Goal: Task Accomplishment & Management: Use online tool/utility

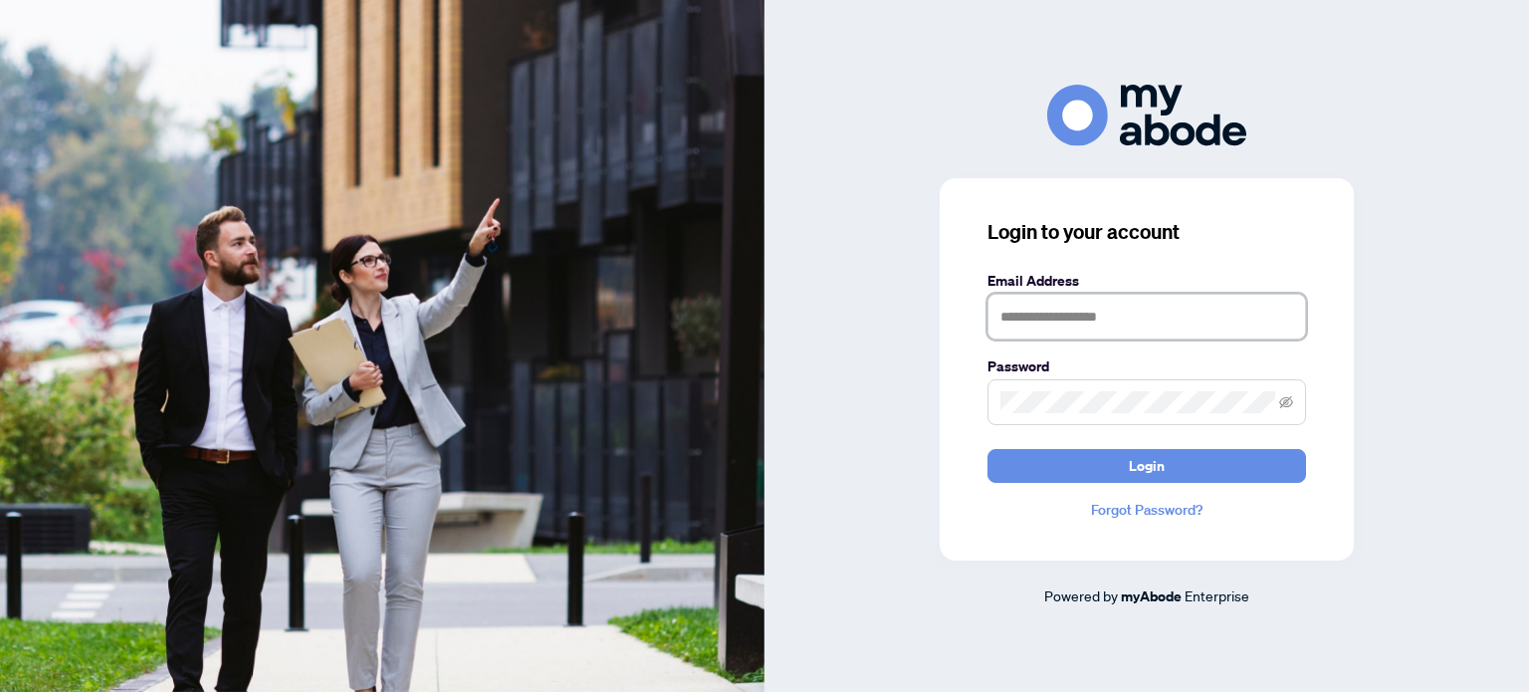
click at [1024, 329] on input "text" at bounding box center [1146, 317] width 319 height 46
type input "**********"
click at [987, 449] on button "Login" at bounding box center [1146, 466] width 319 height 34
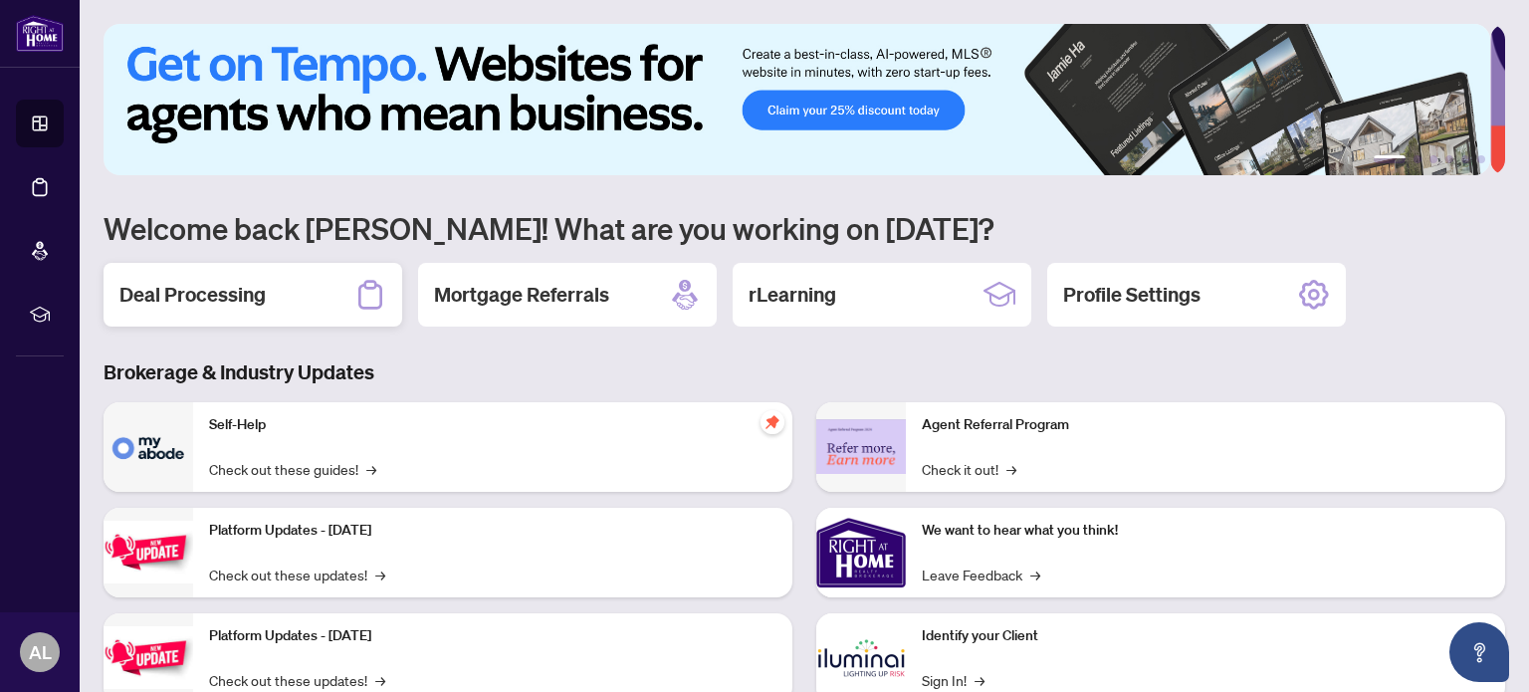
click at [265, 293] on h2 "Deal Processing" at bounding box center [192, 295] width 146 height 28
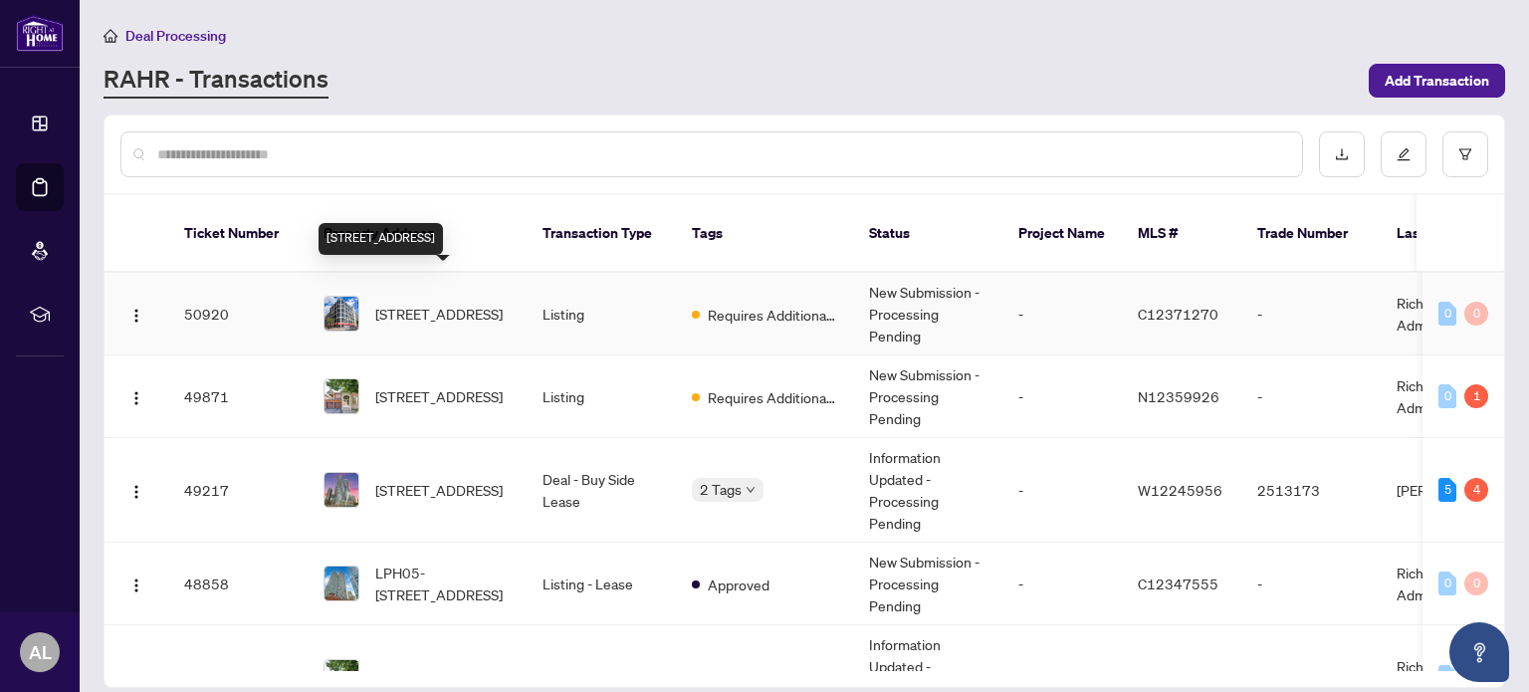
click at [462, 303] on span "[STREET_ADDRESS]" at bounding box center [438, 314] width 127 height 22
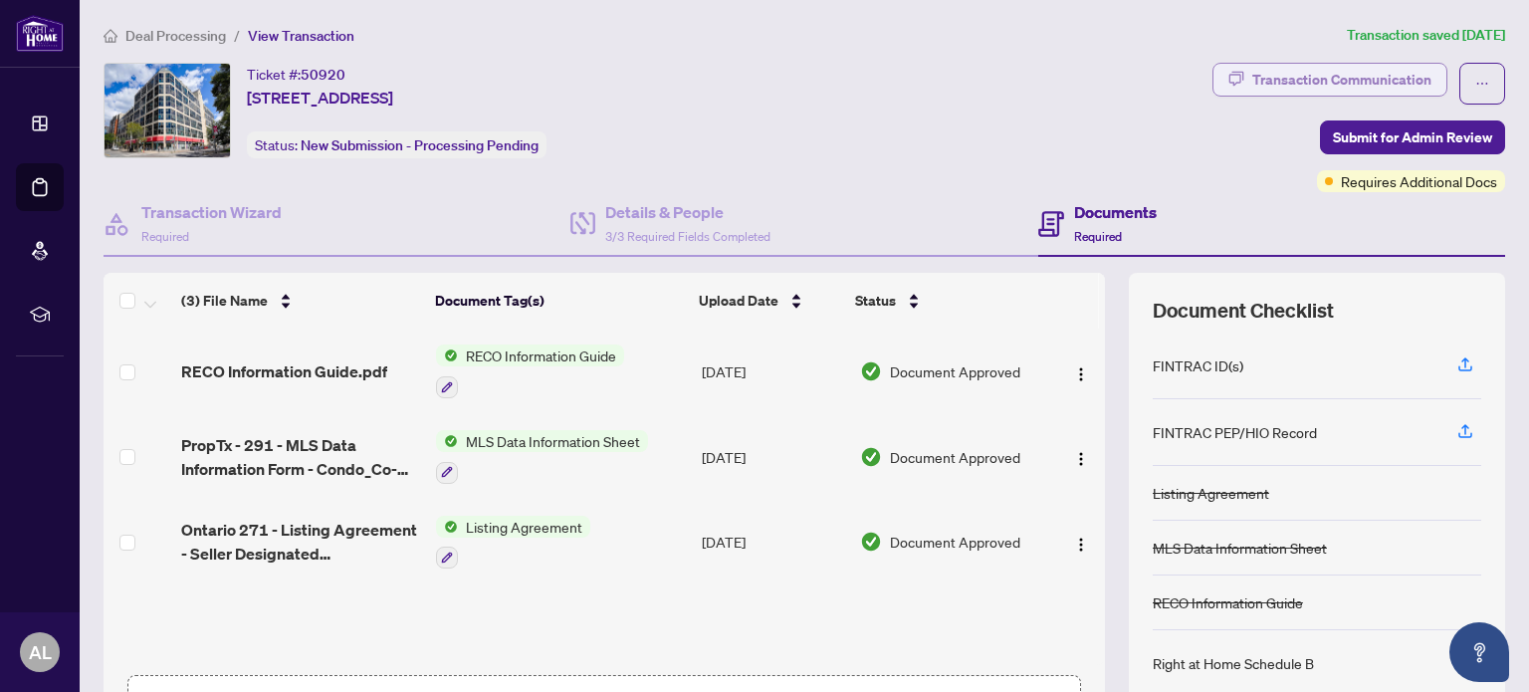
click at [1366, 86] on div "Transaction Communication" at bounding box center [1341, 80] width 179 height 32
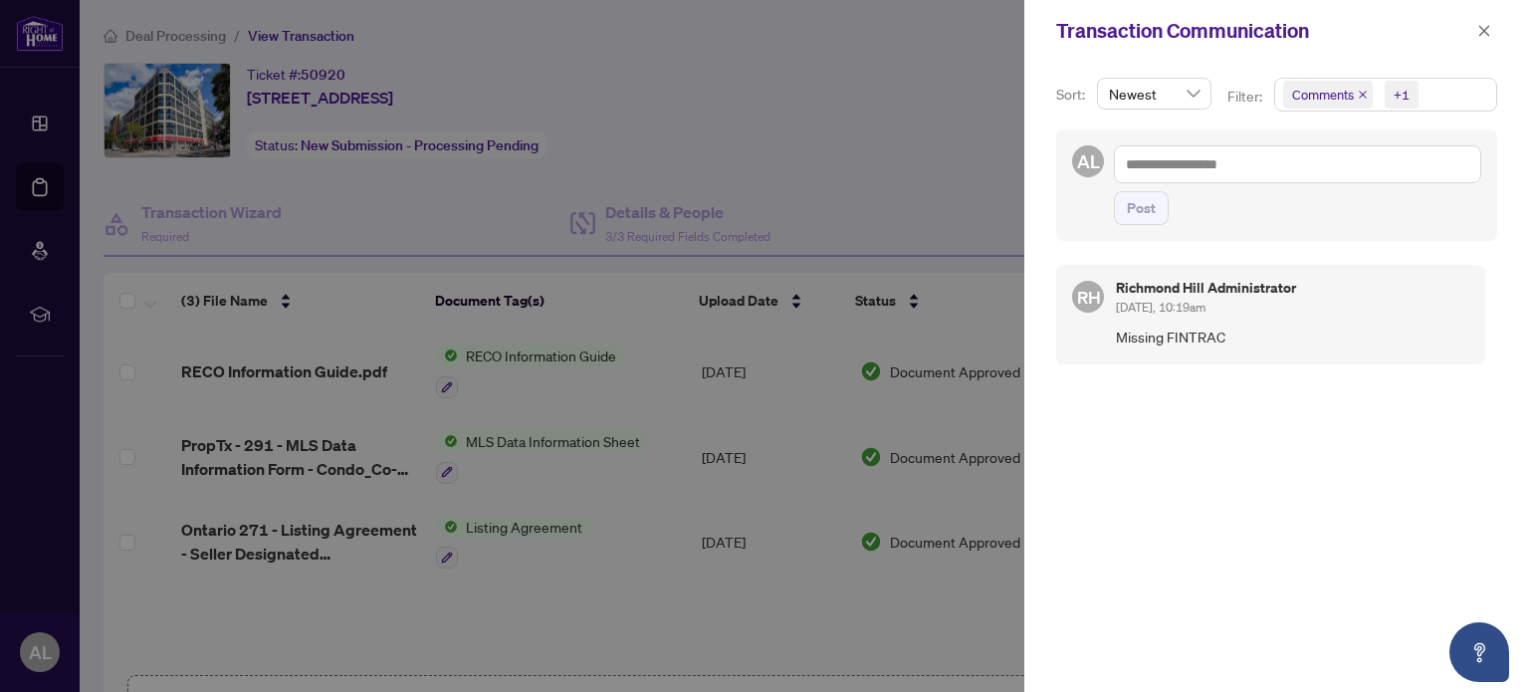
click at [884, 126] on div at bounding box center [764, 346] width 1529 height 692
click at [1484, 31] on icon "close" at bounding box center [1484, 30] width 11 height 11
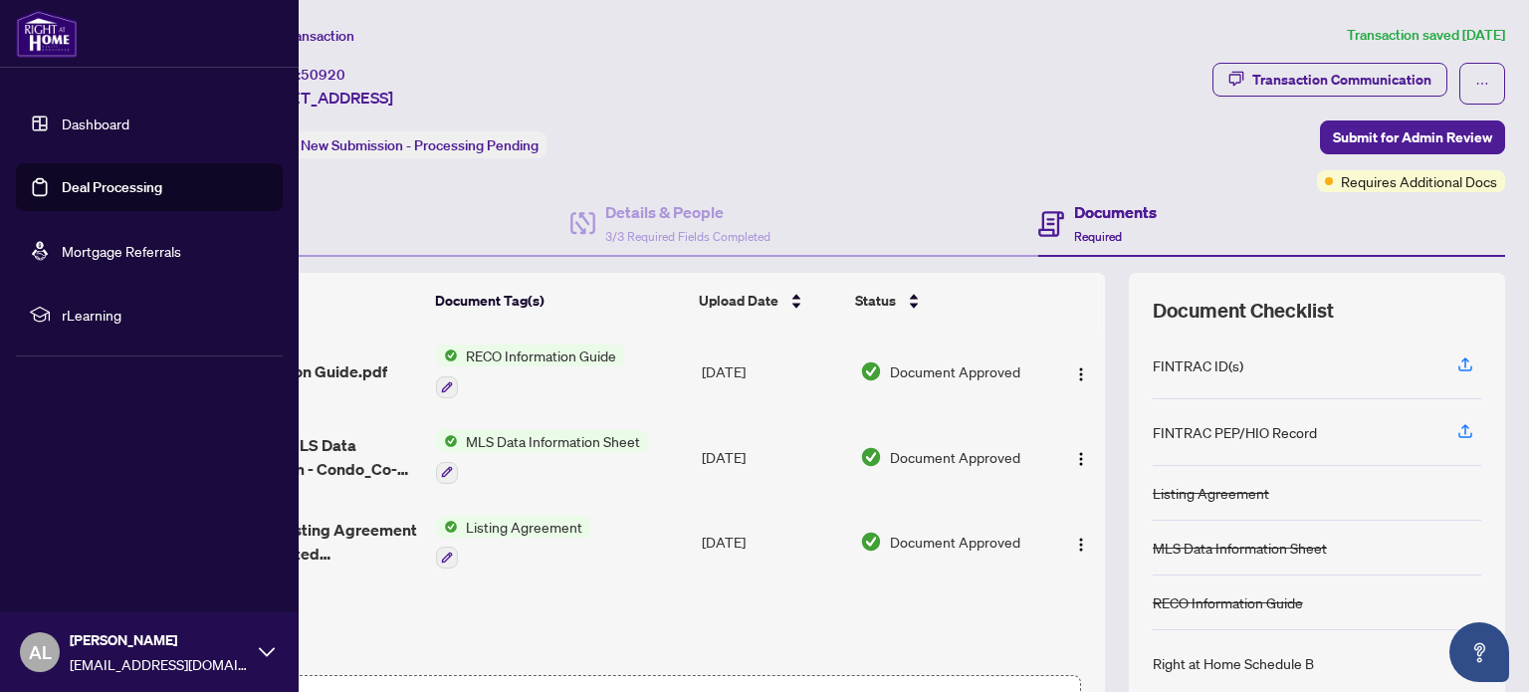
click at [62, 35] on img at bounding box center [47, 34] width 62 height 48
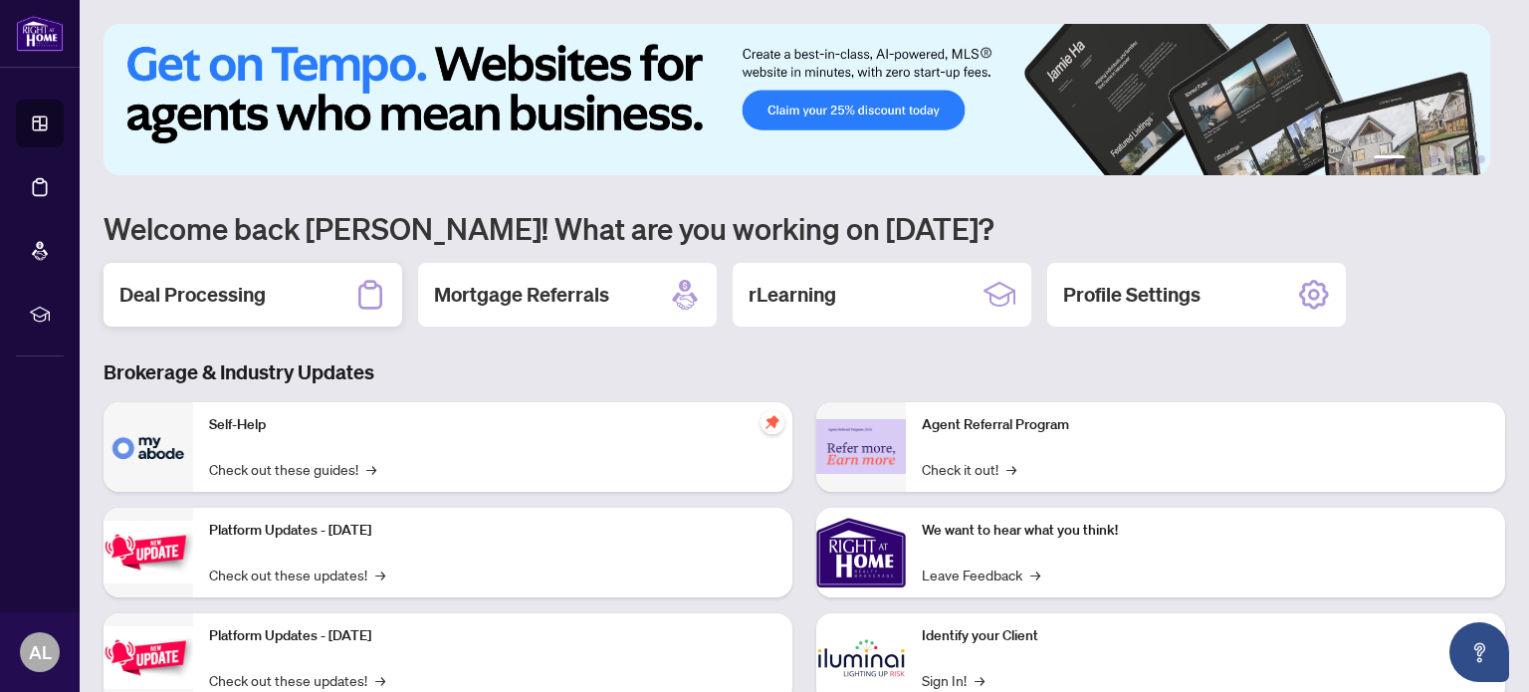
click at [279, 306] on div "Deal Processing" at bounding box center [253, 295] width 299 height 64
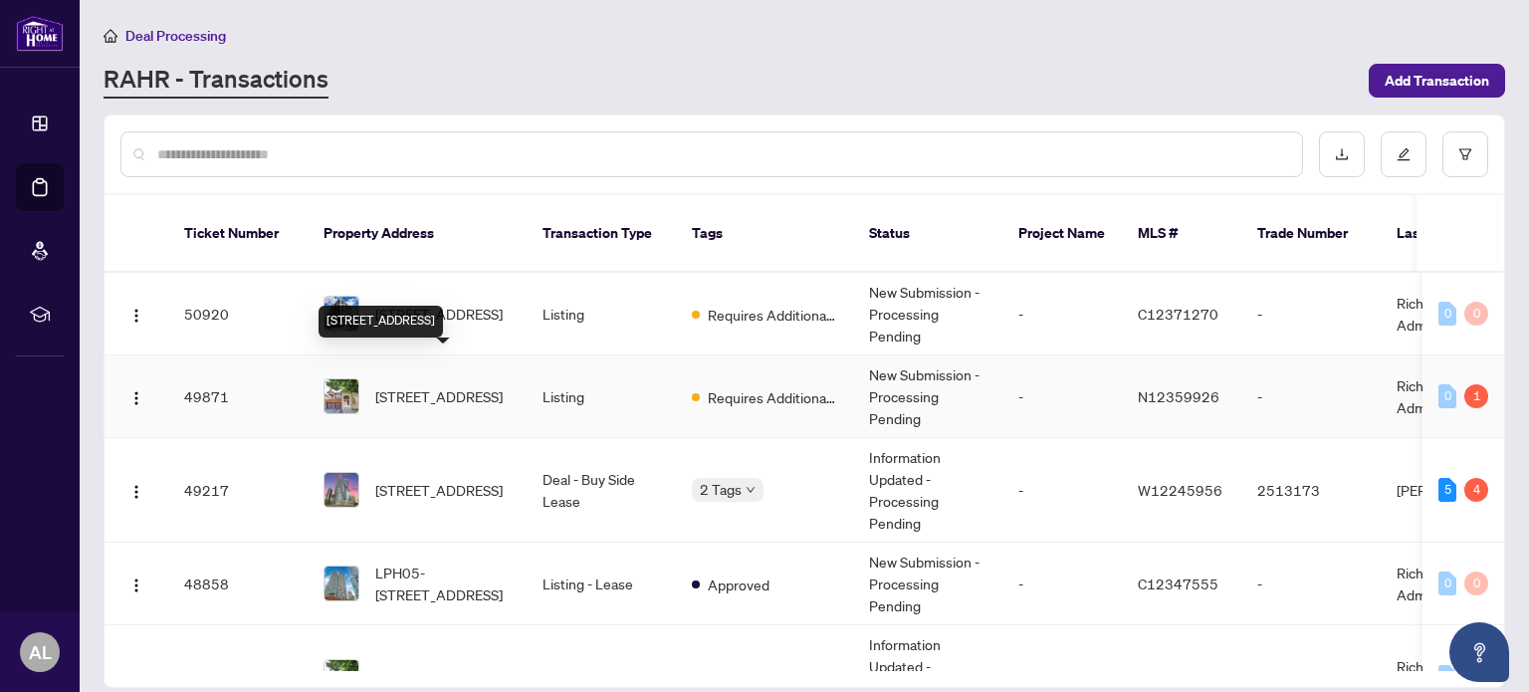
click at [450, 385] on span "[STREET_ADDRESS]" at bounding box center [438, 396] width 127 height 22
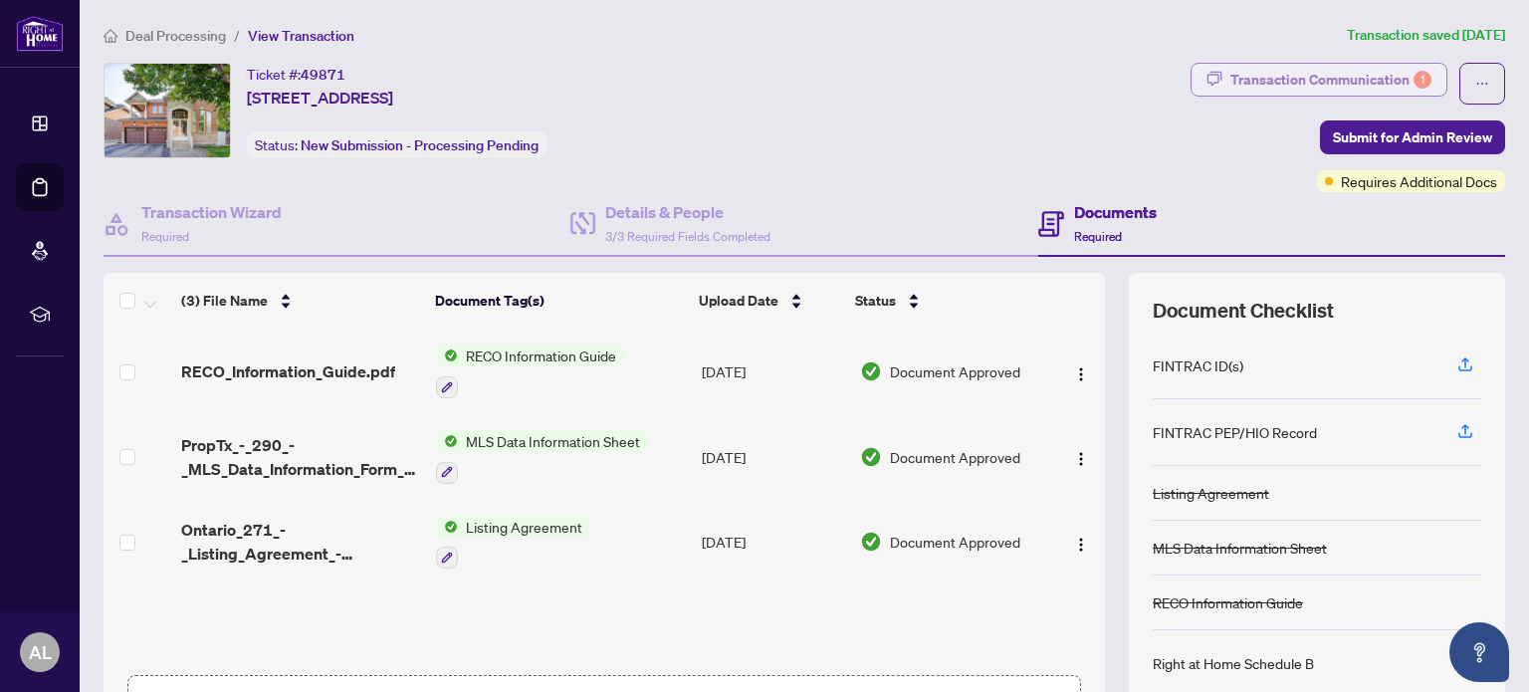
click at [1275, 71] on div "Transaction Communication 1" at bounding box center [1330, 80] width 201 height 32
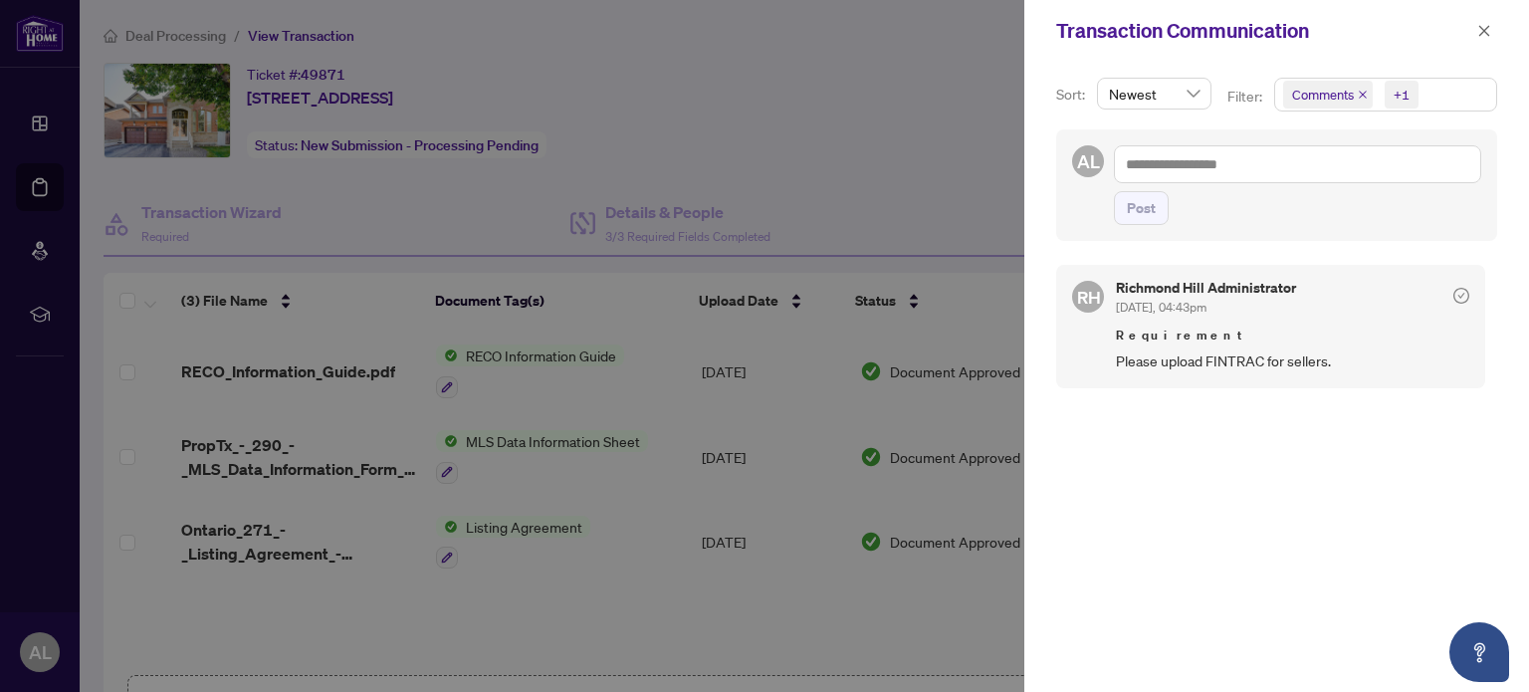
click at [870, 93] on div at bounding box center [764, 346] width 1529 height 692
click at [53, 47] on div at bounding box center [764, 346] width 1529 height 692
drag, startPoint x: 1484, startPoint y: 26, endPoint x: 747, endPoint y: 22, distance: 737.6
click at [1482, 26] on icon "close" at bounding box center [1484, 31] width 14 height 14
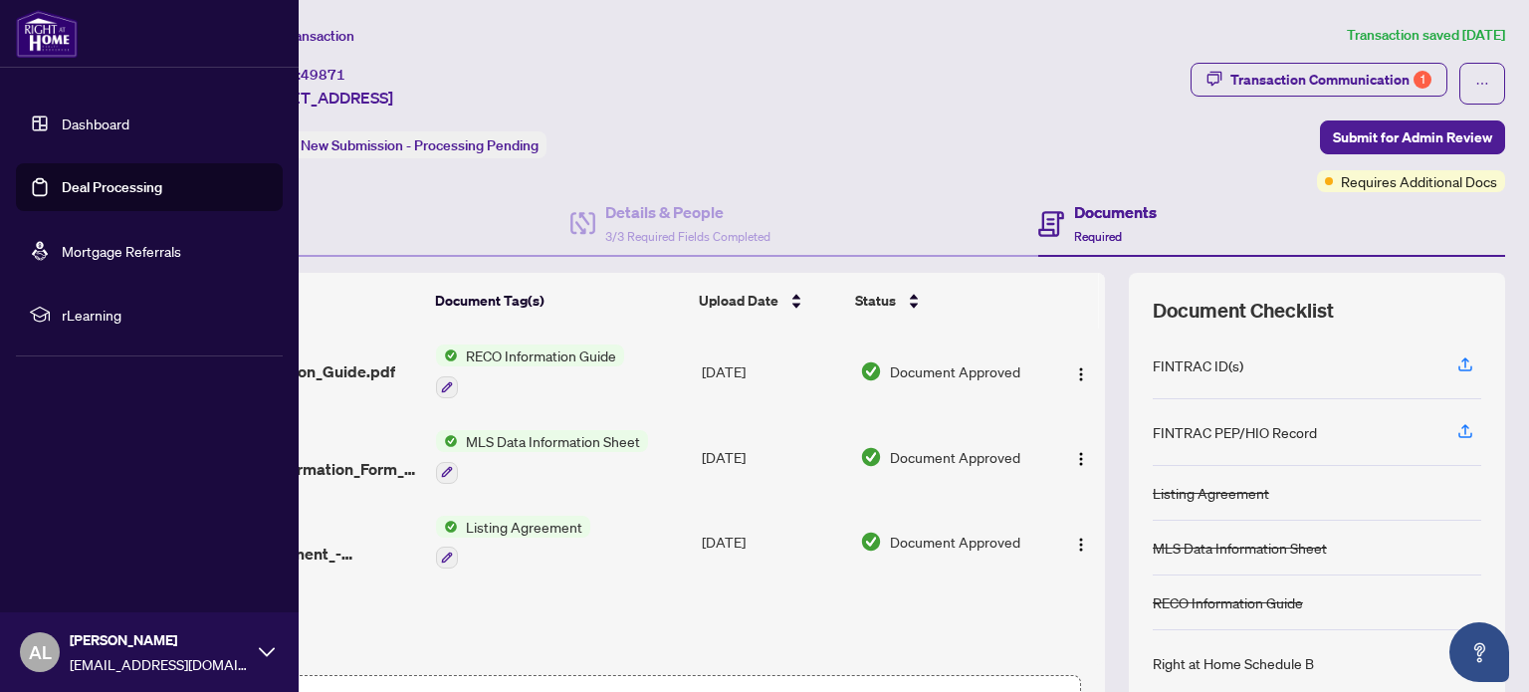
click at [50, 34] on img at bounding box center [47, 34] width 62 height 48
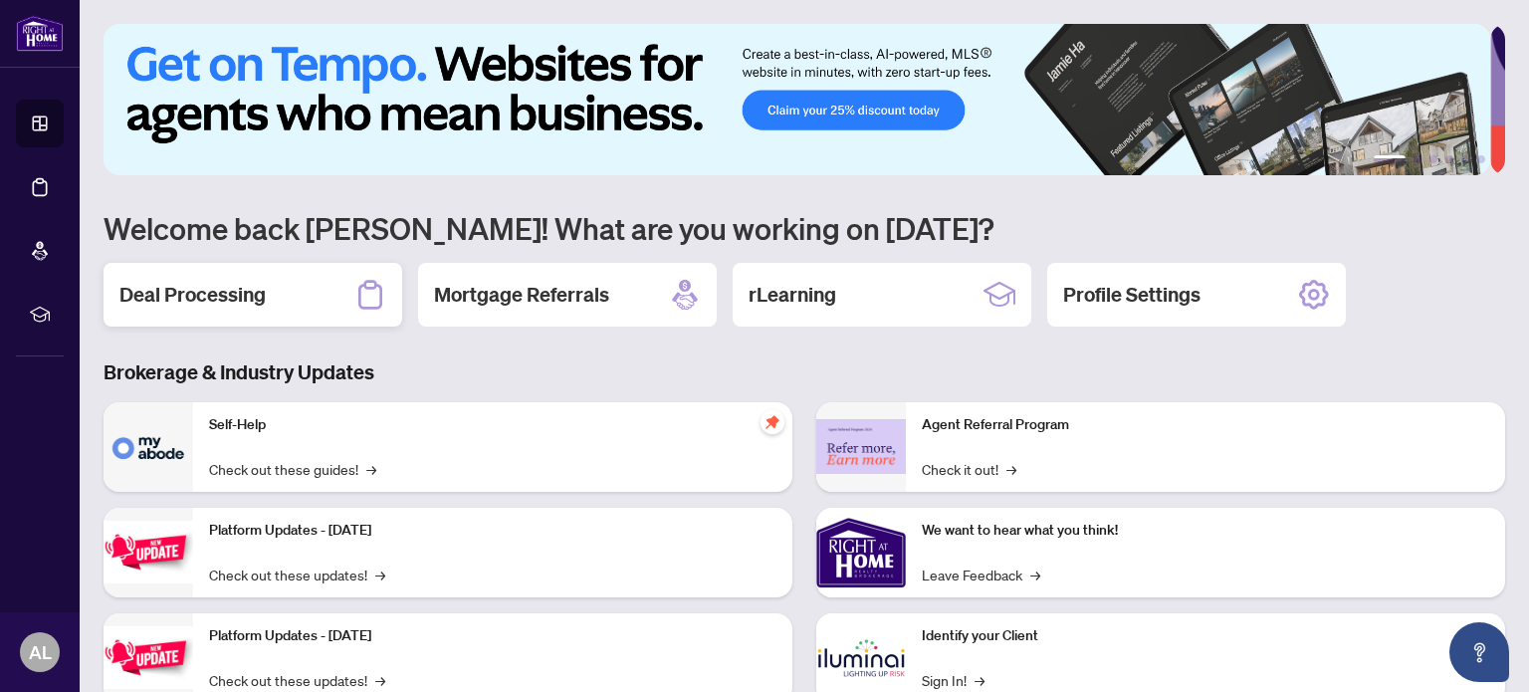
click at [296, 298] on div "Deal Processing" at bounding box center [253, 295] width 299 height 64
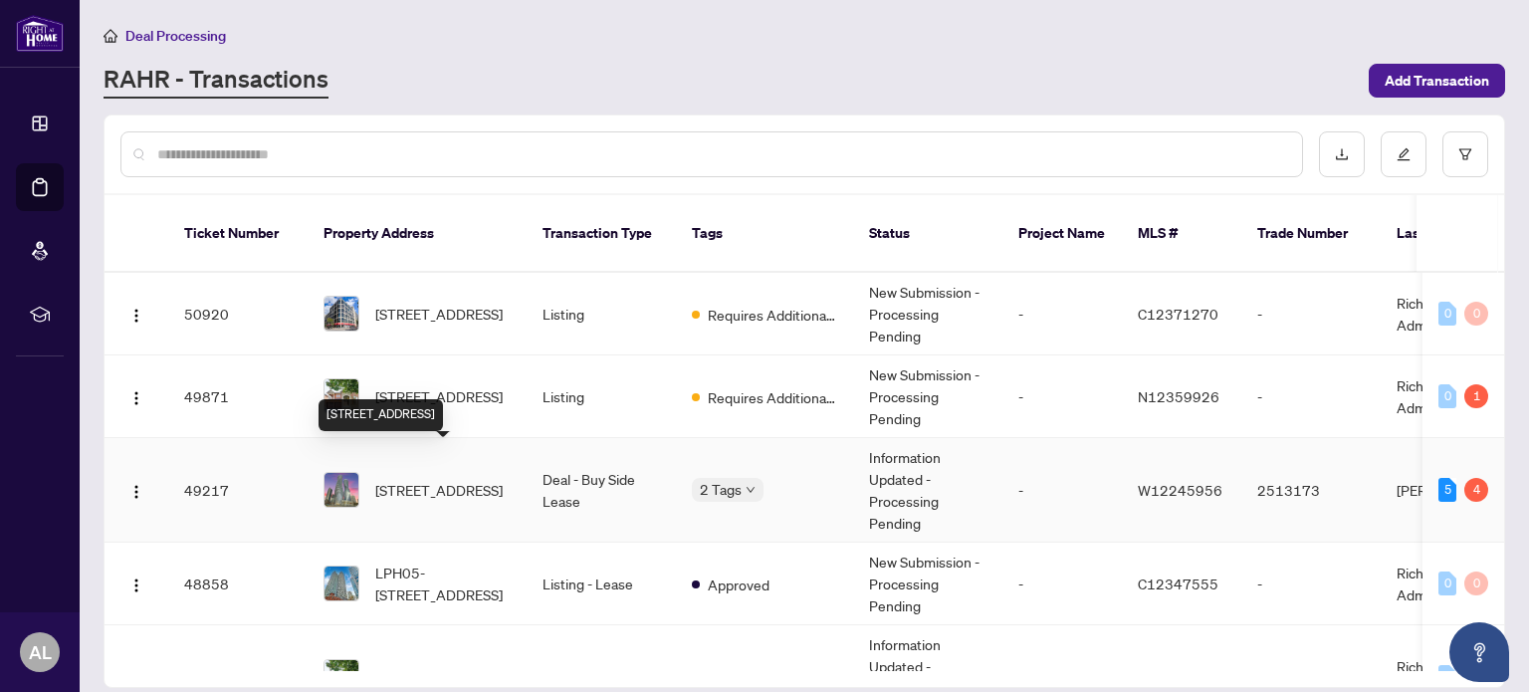
click at [403, 479] on span "[STREET_ADDRESS]" at bounding box center [438, 490] width 127 height 22
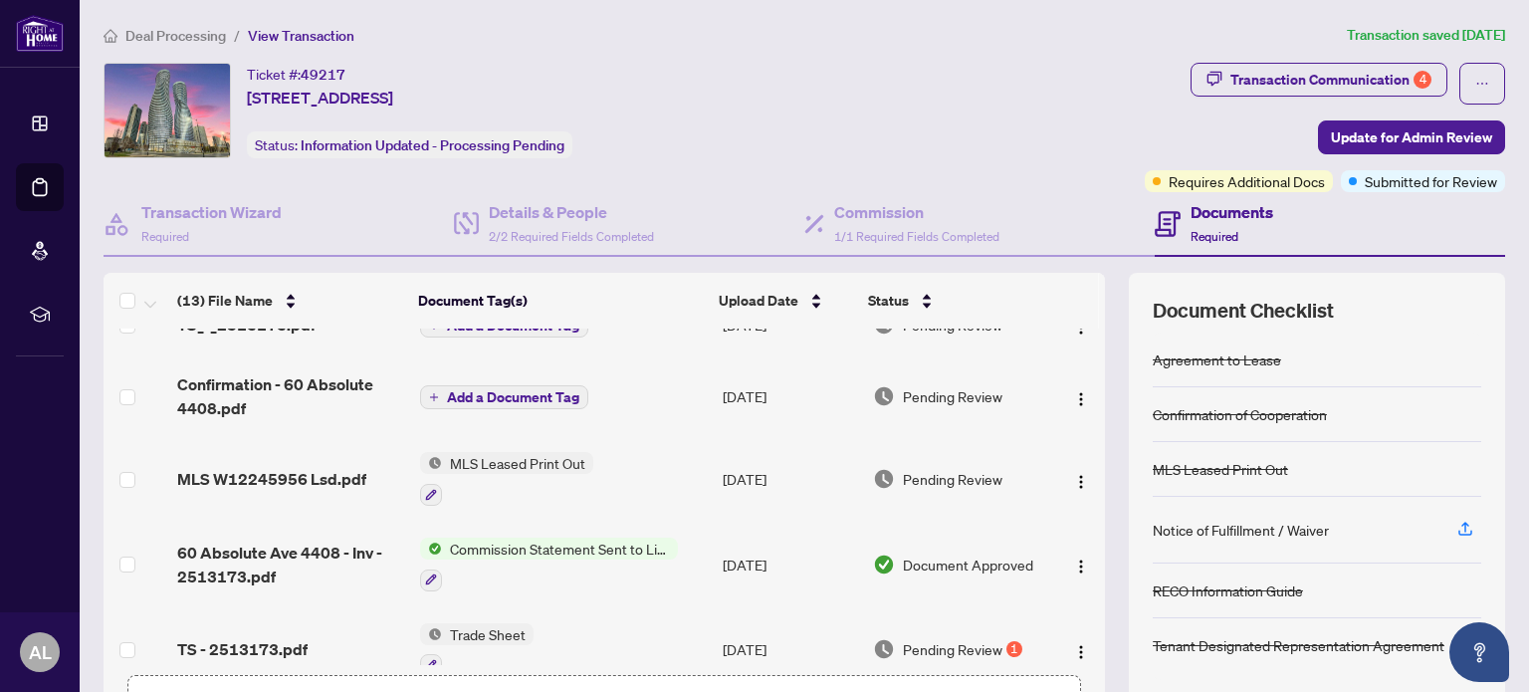
scroll to position [199, 0]
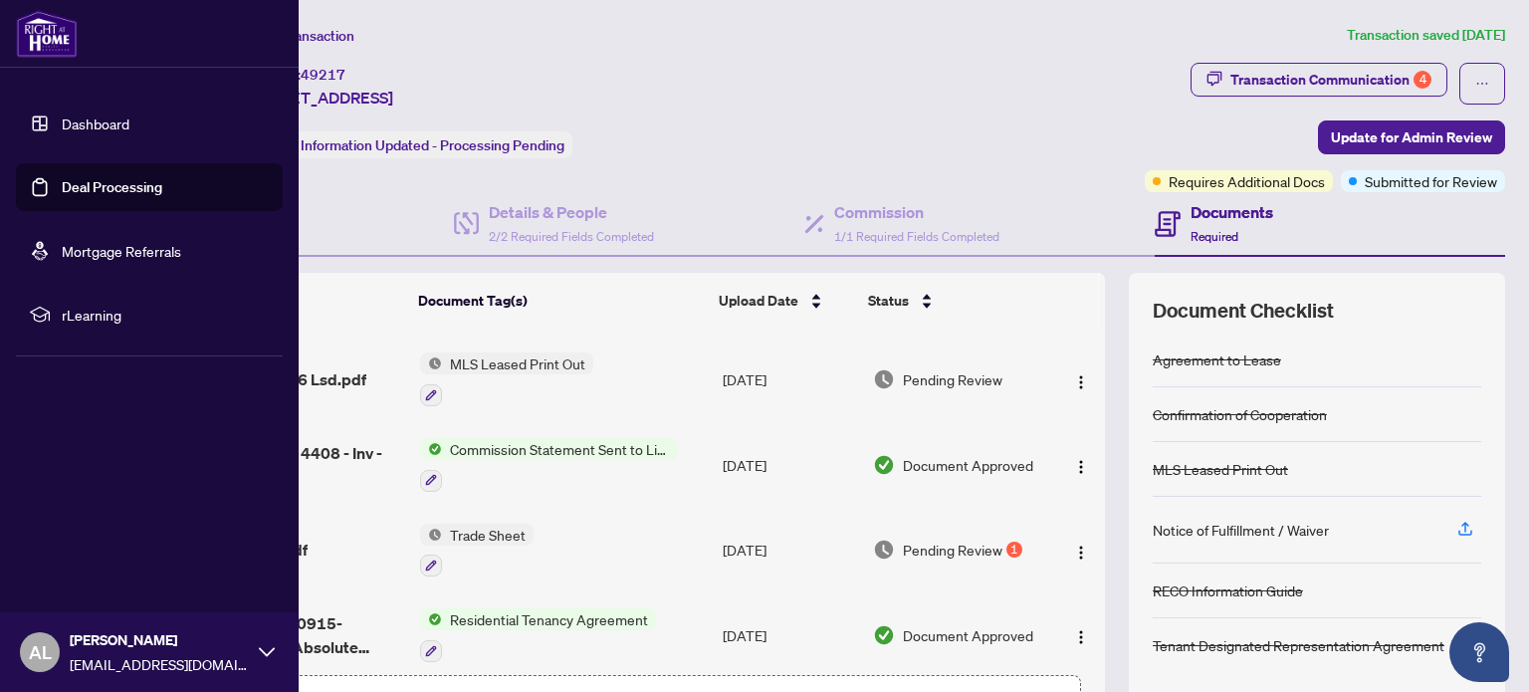
click at [21, 35] on img at bounding box center [47, 34] width 62 height 48
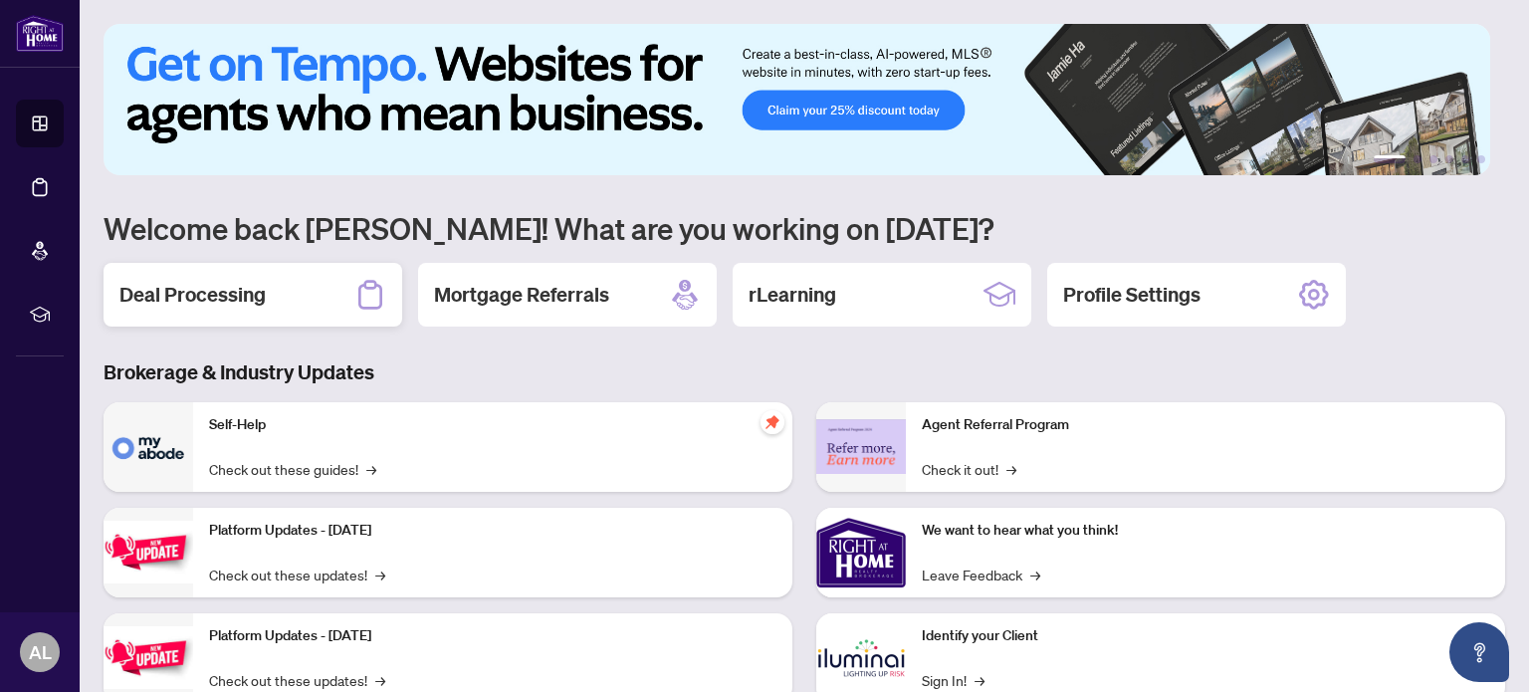
click at [269, 298] on div "Deal Processing" at bounding box center [253, 295] width 299 height 64
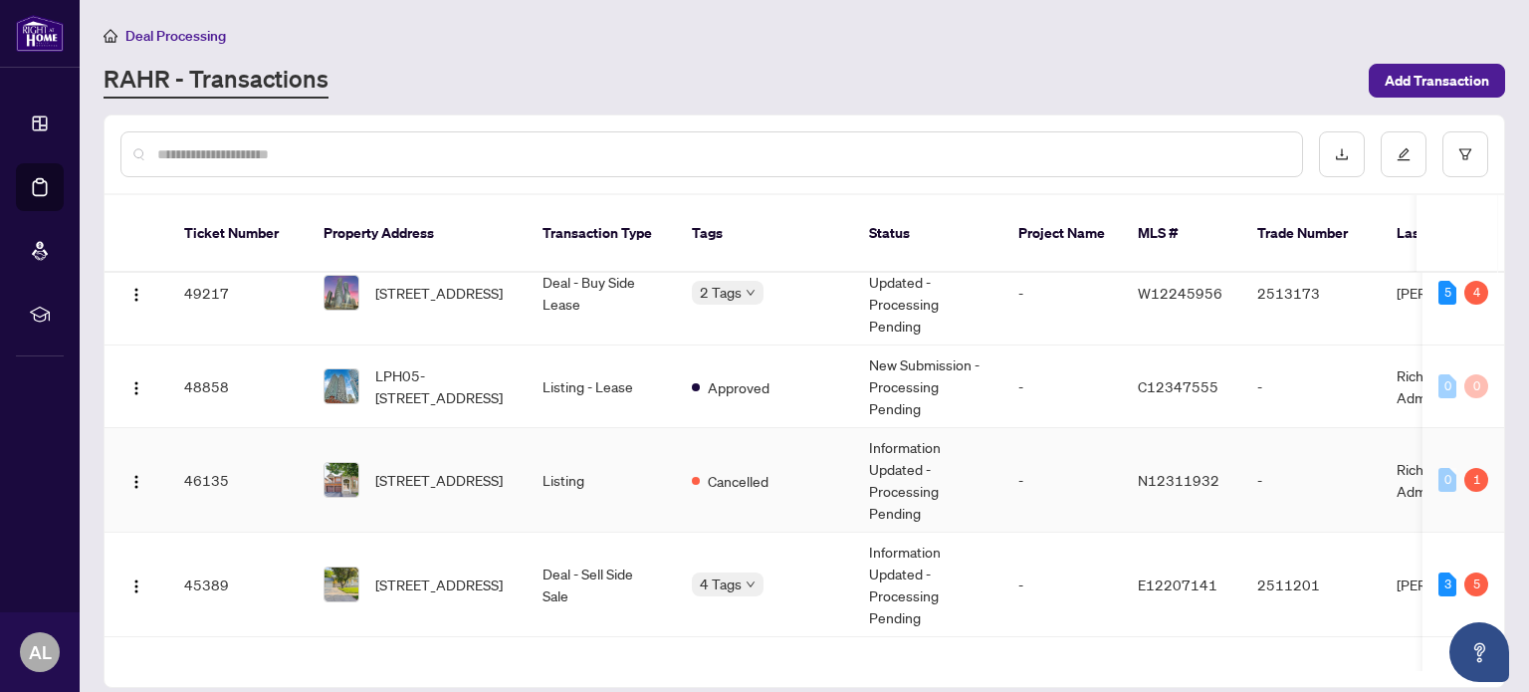
scroll to position [199, 0]
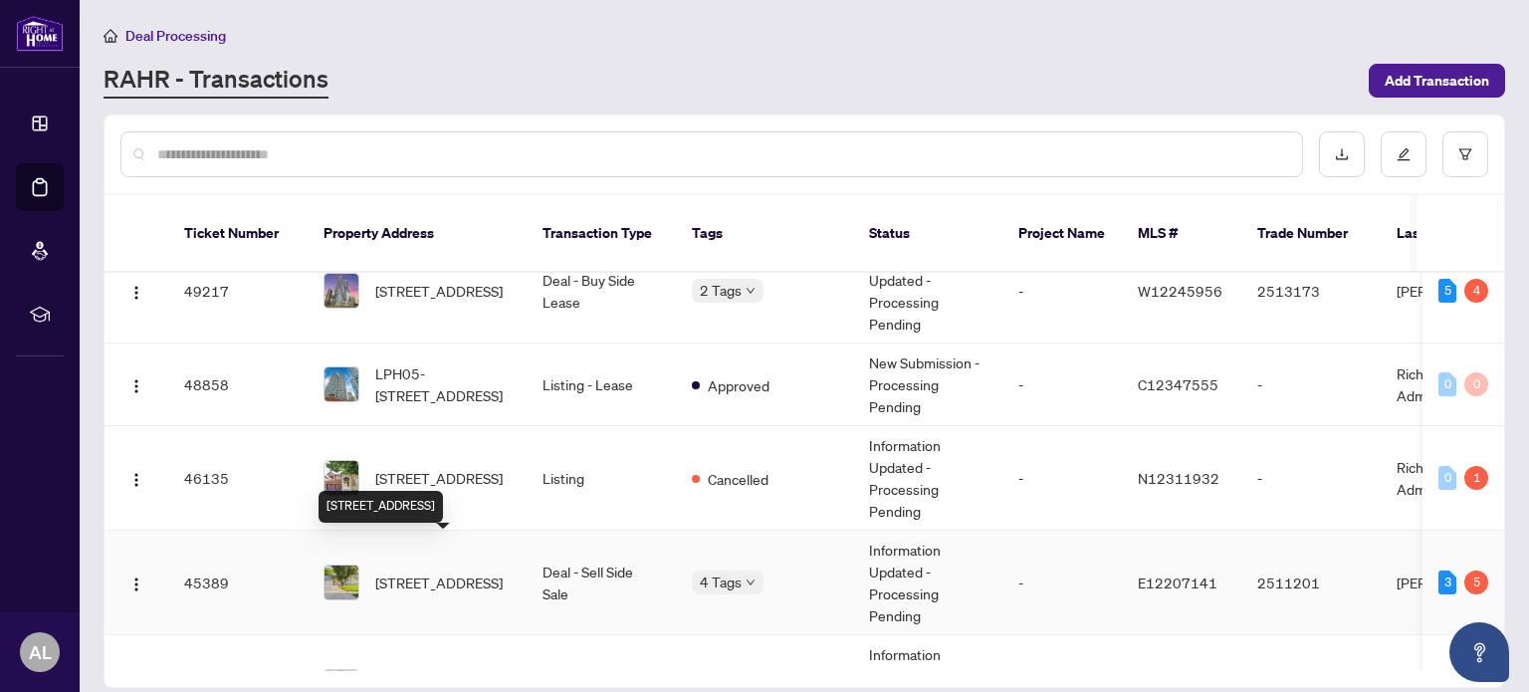
click at [428, 571] on span "[STREET_ADDRESS]" at bounding box center [438, 582] width 127 height 22
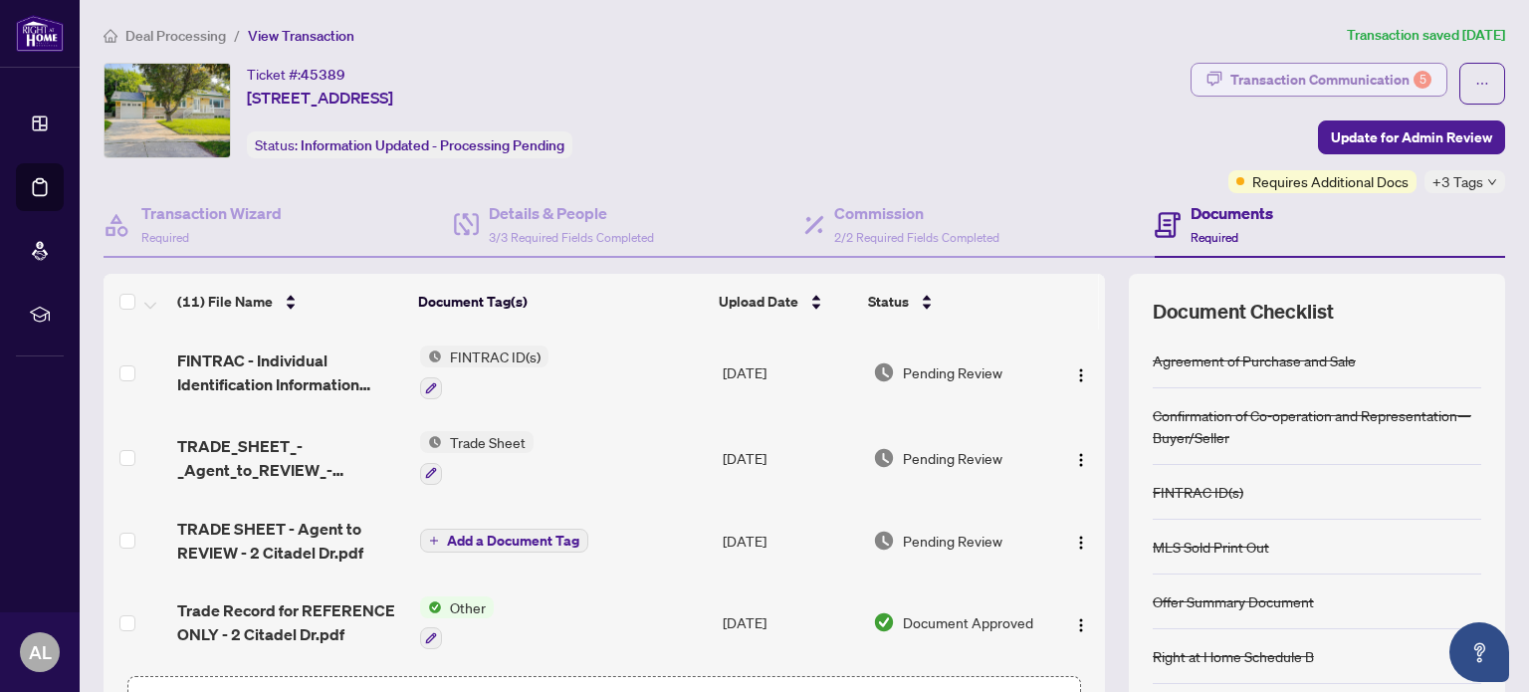
click at [1306, 71] on div "Transaction Communication 5" at bounding box center [1330, 80] width 201 height 32
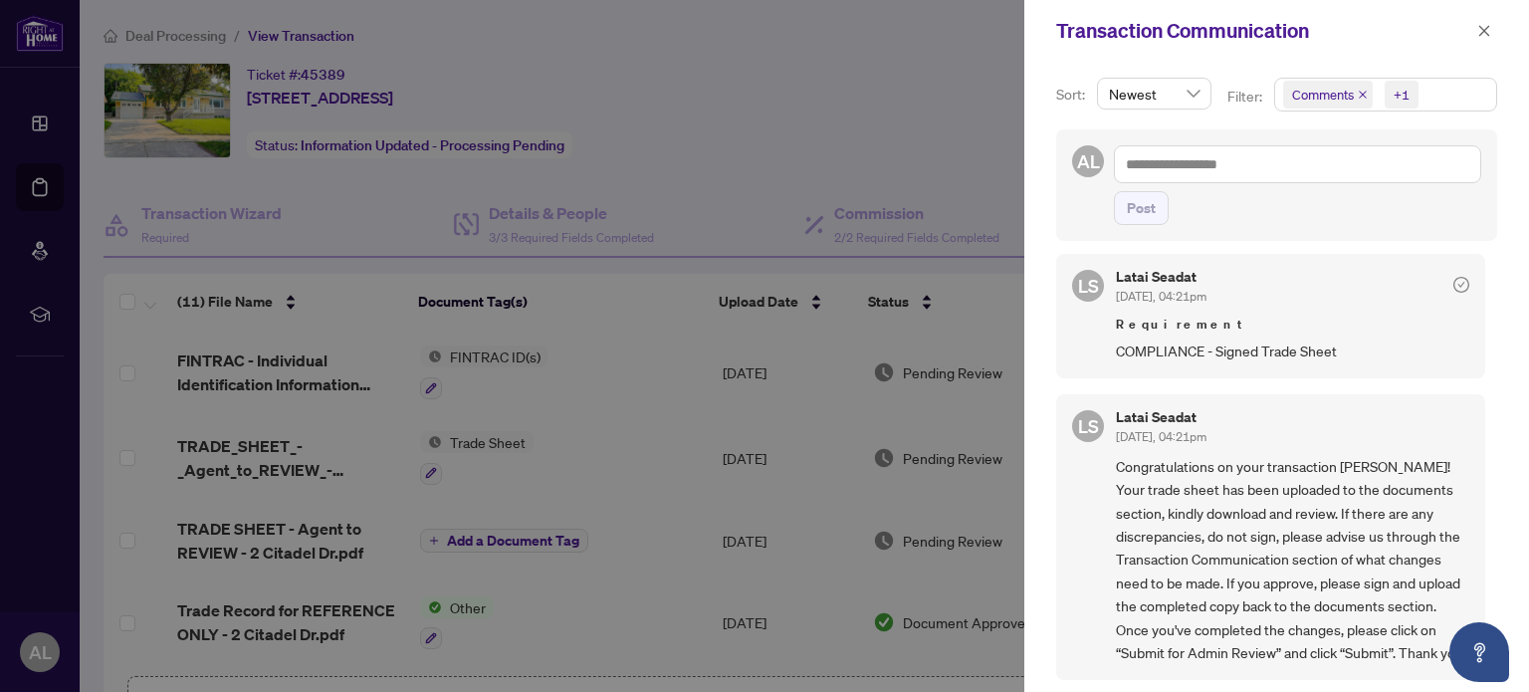
scroll to position [792, 0]
click at [842, 92] on div at bounding box center [764, 346] width 1529 height 692
click at [1481, 24] on icon "close" at bounding box center [1484, 31] width 14 height 14
